Goal: Transaction & Acquisition: Purchase product/service

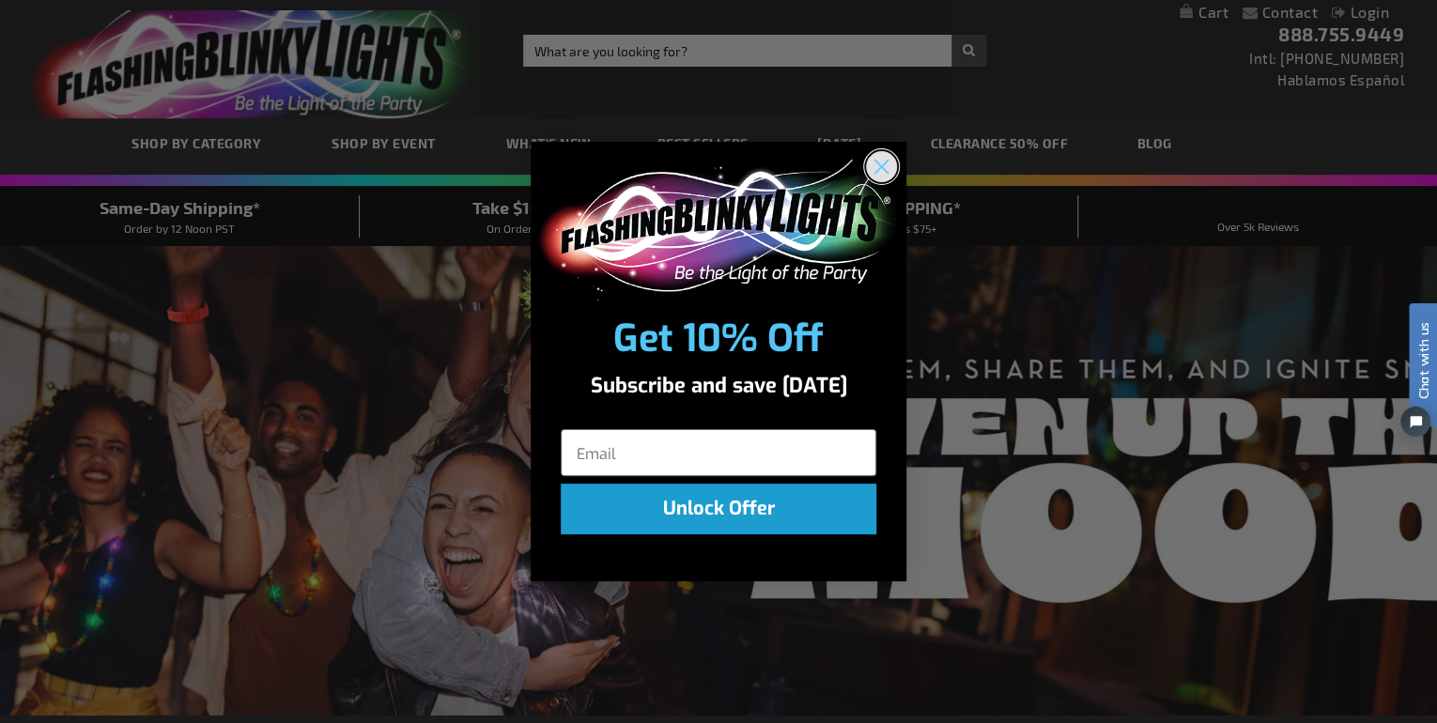
click at [886, 158] on circle "Close dialog" at bounding box center [881, 165] width 31 height 31
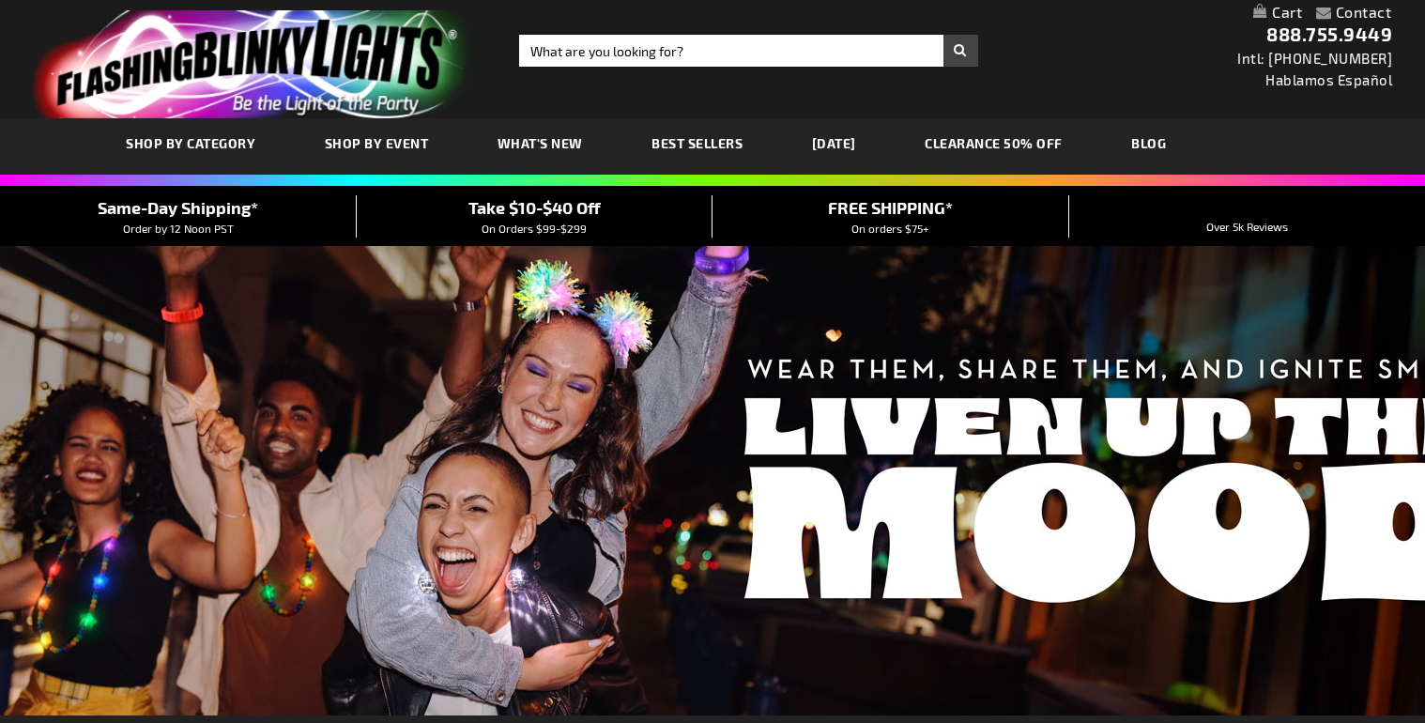
click at [180, 135] on span "SHOP BY CATEGORY" at bounding box center [191, 143] width 130 height 16
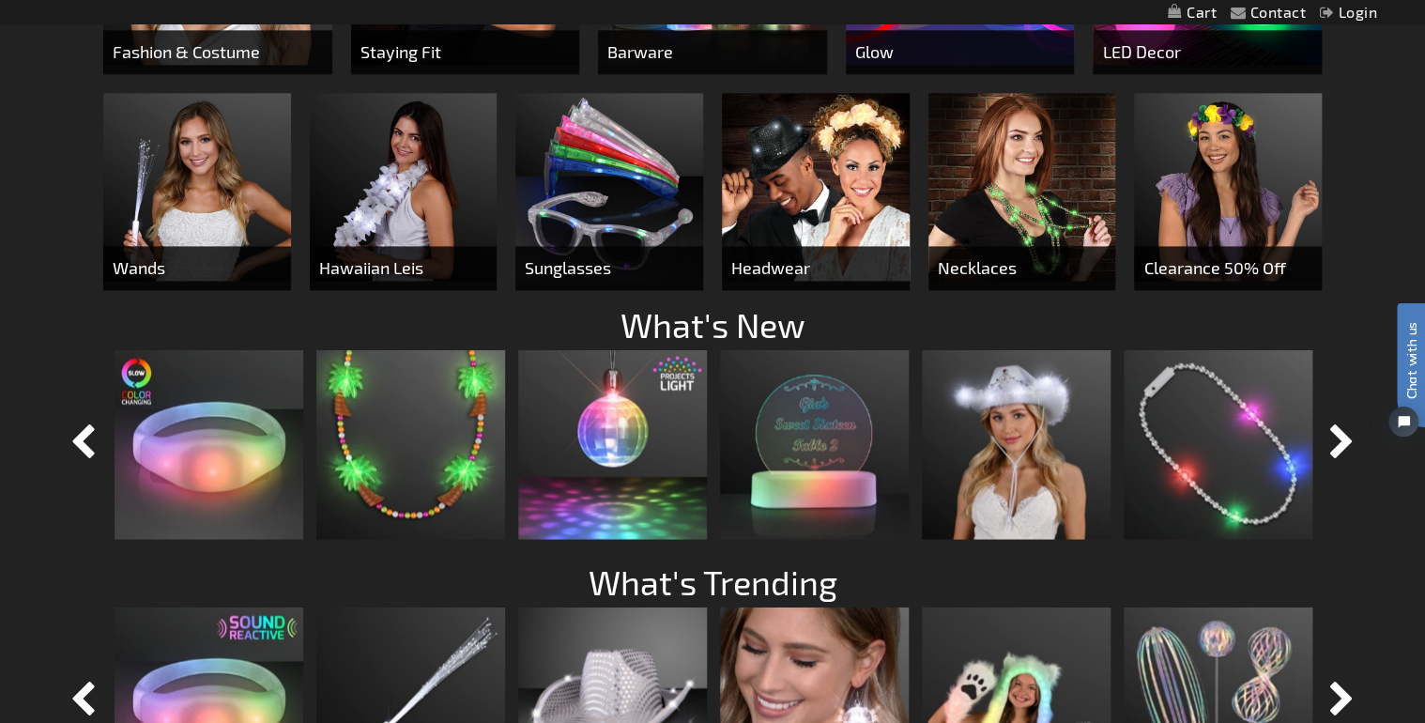
scroll to position [1352, 0]
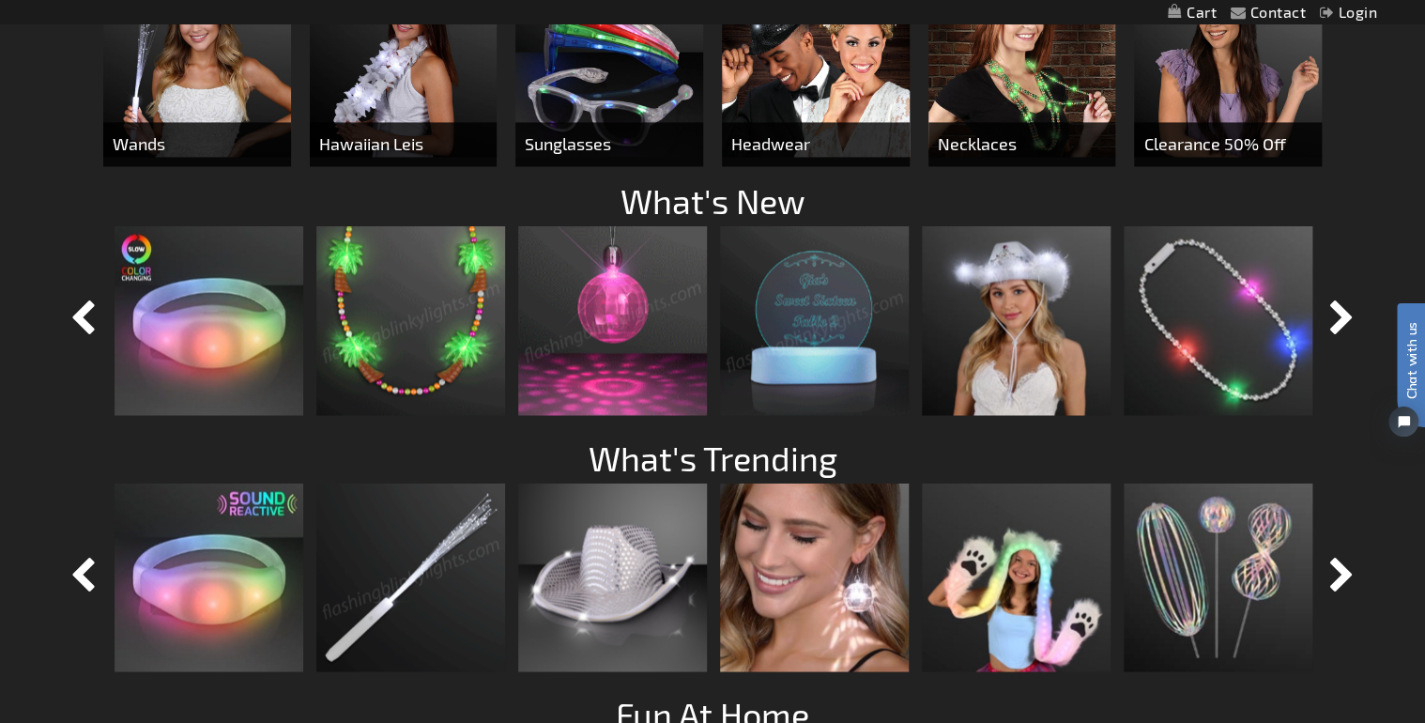
click at [650, 347] on img at bounding box center [612, 320] width 189 height 189
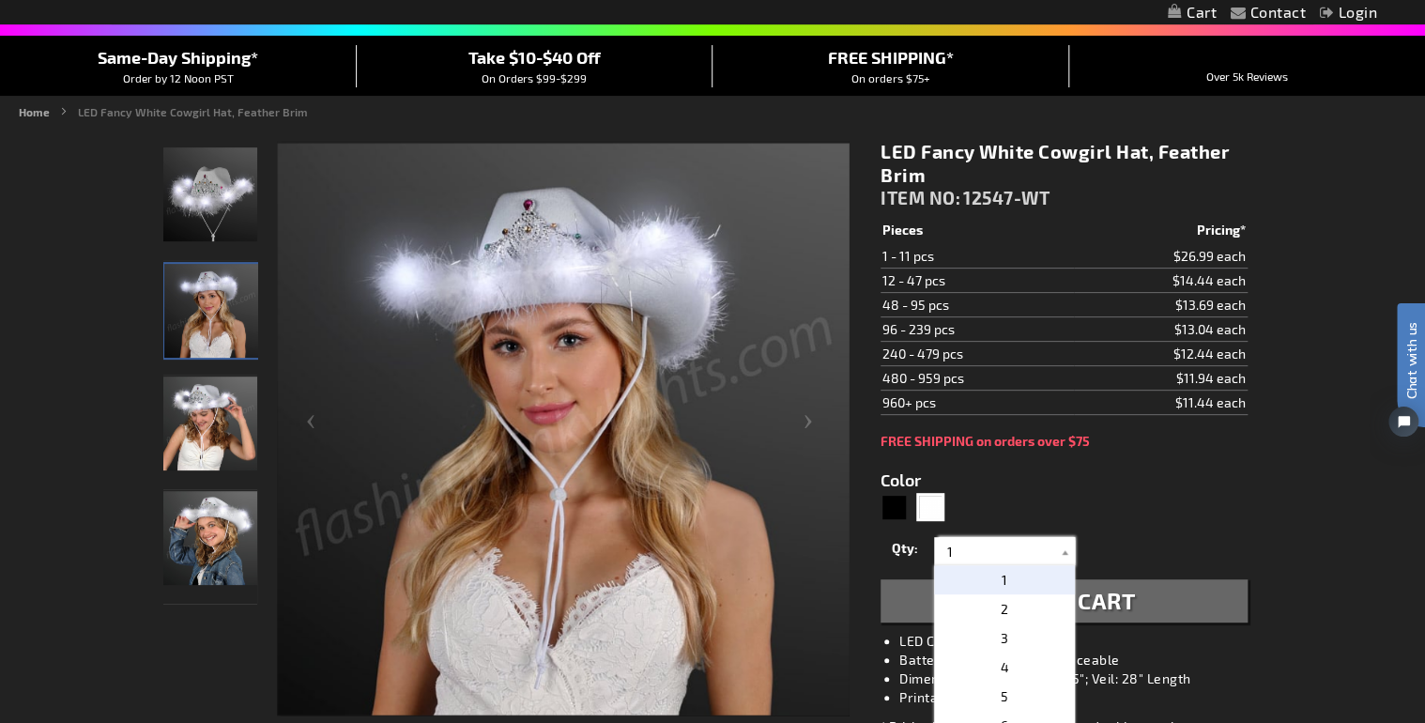
click at [1003, 551] on input "1" at bounding box center [1007, 551] width 136 height 28
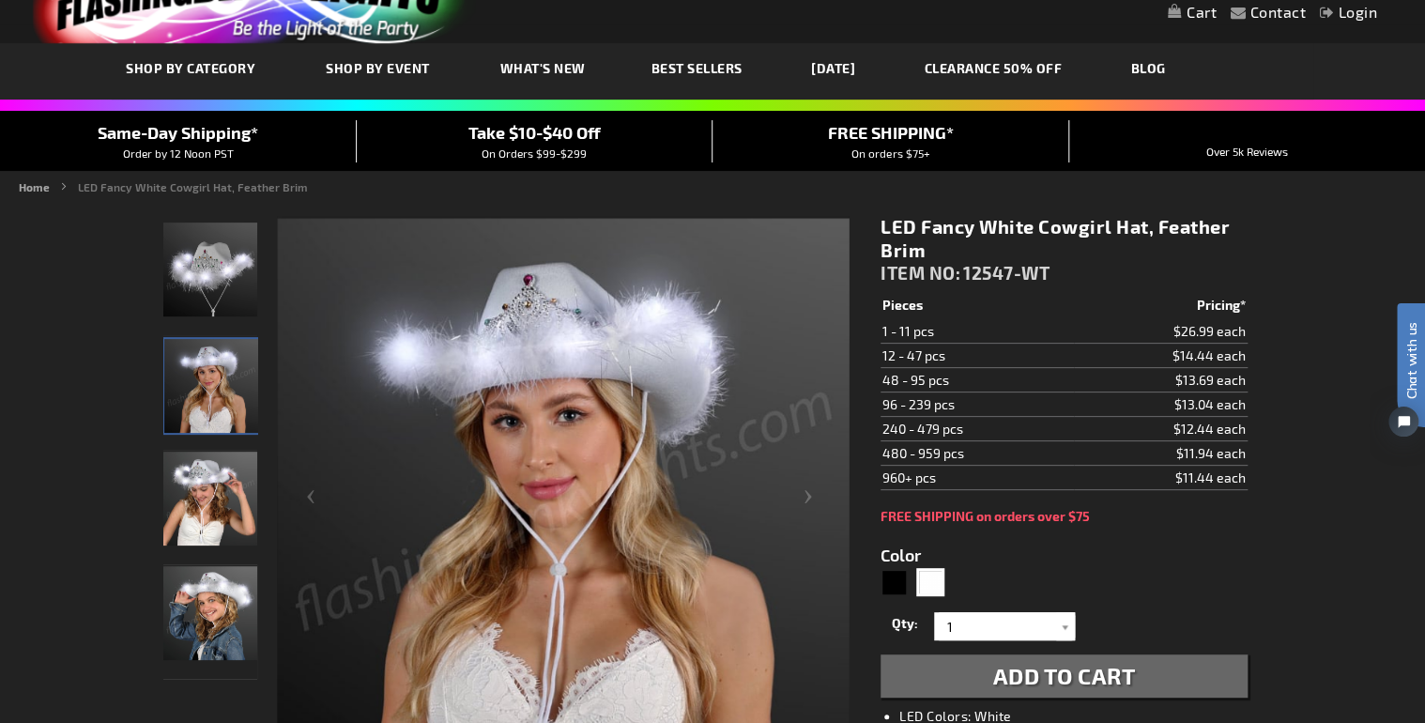
scroll to position [0, 0]
